Goal: Information Seeking & Learning: Learn about a topic

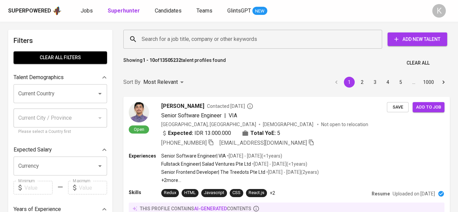
click at [206, 43] on input "Search for a job title, company or other keywords" at bounding box center [254, 39] width 229 height 13
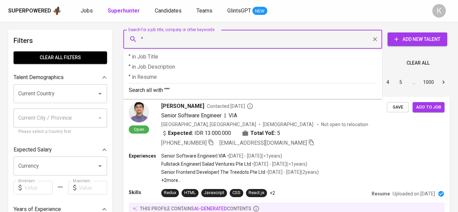
paste input "Taka [GEOGRAPHIC_DATA]"
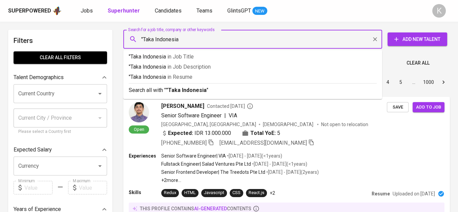
type input ""Taka Indonesia""
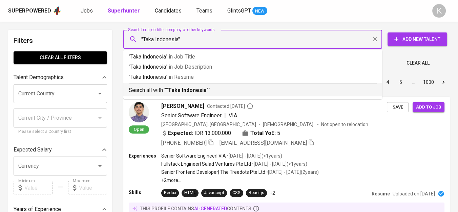
click at [196, 86] on p "Search all with " "Taka Indonesia" "" at bounding box center [253, 90] width 248 height 8
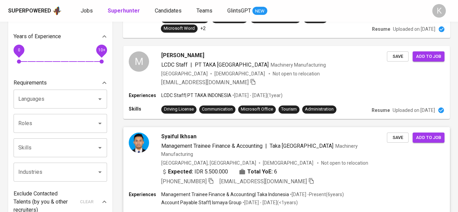
scroll to position [188, 0]
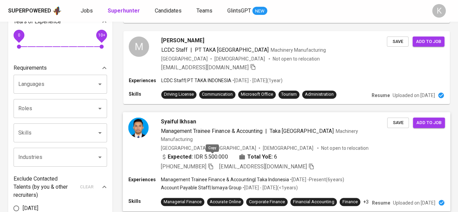
click at [212, 163] on icon "button" at bounding box center [210, 166] width 6 height 6
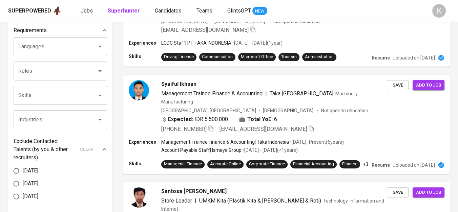
scroll to position [0, 0]
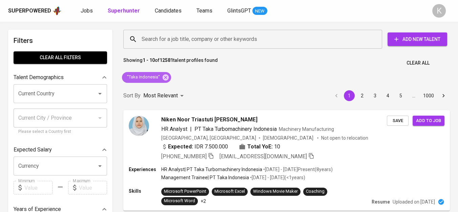
drag, startPoint x: 165, startPoint y: 78, endPoint x: 227, endPoint y: 0, distance: 99.2
click at [165, 78] on icon at bounding box center [165, 77] width 7 height 7
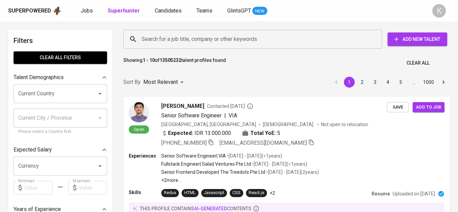
click at [190, 41] on input "Search for a job title, company or other keywords" at bounding box center [254, 39] width 229 height 13
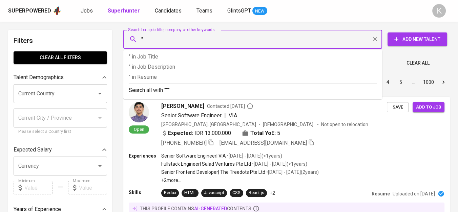
paste input "YTL [GEOGRAPHIC_DATA]"
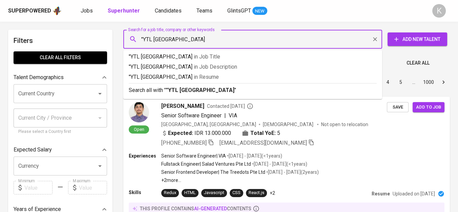
type input ""YTL [GEOGRAPHIC_DATA]""
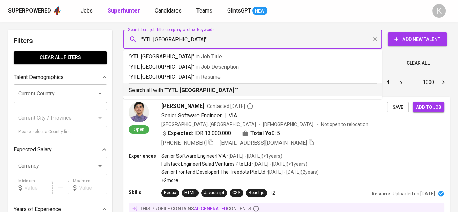
click at [205, 90] on b ""YTL [GEOGRAPHIC_DATA]"" at bounding box center [201, 90] width 70 height 6
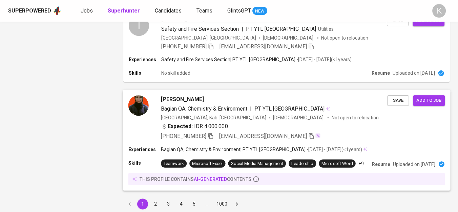
scroll to position [1121, 0]
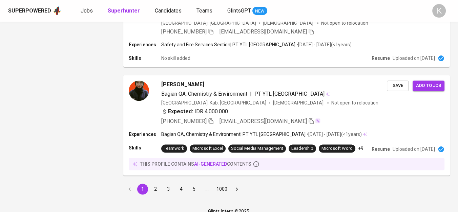
click at [156, 184] on button "2" at bounding box center [155, 189] width 11 height 11
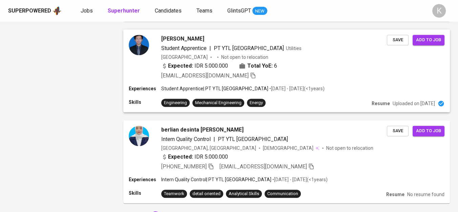
scroll to position [940, 0]
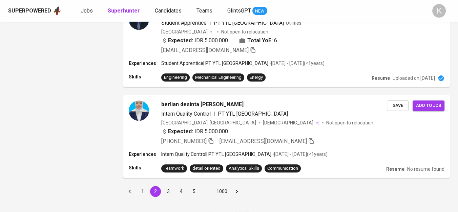
click at [143, 186] on button "1" at bounding box center [142, 191] width 11 height 11
